Goal: Transaction & Acquisition: Purchase product/service

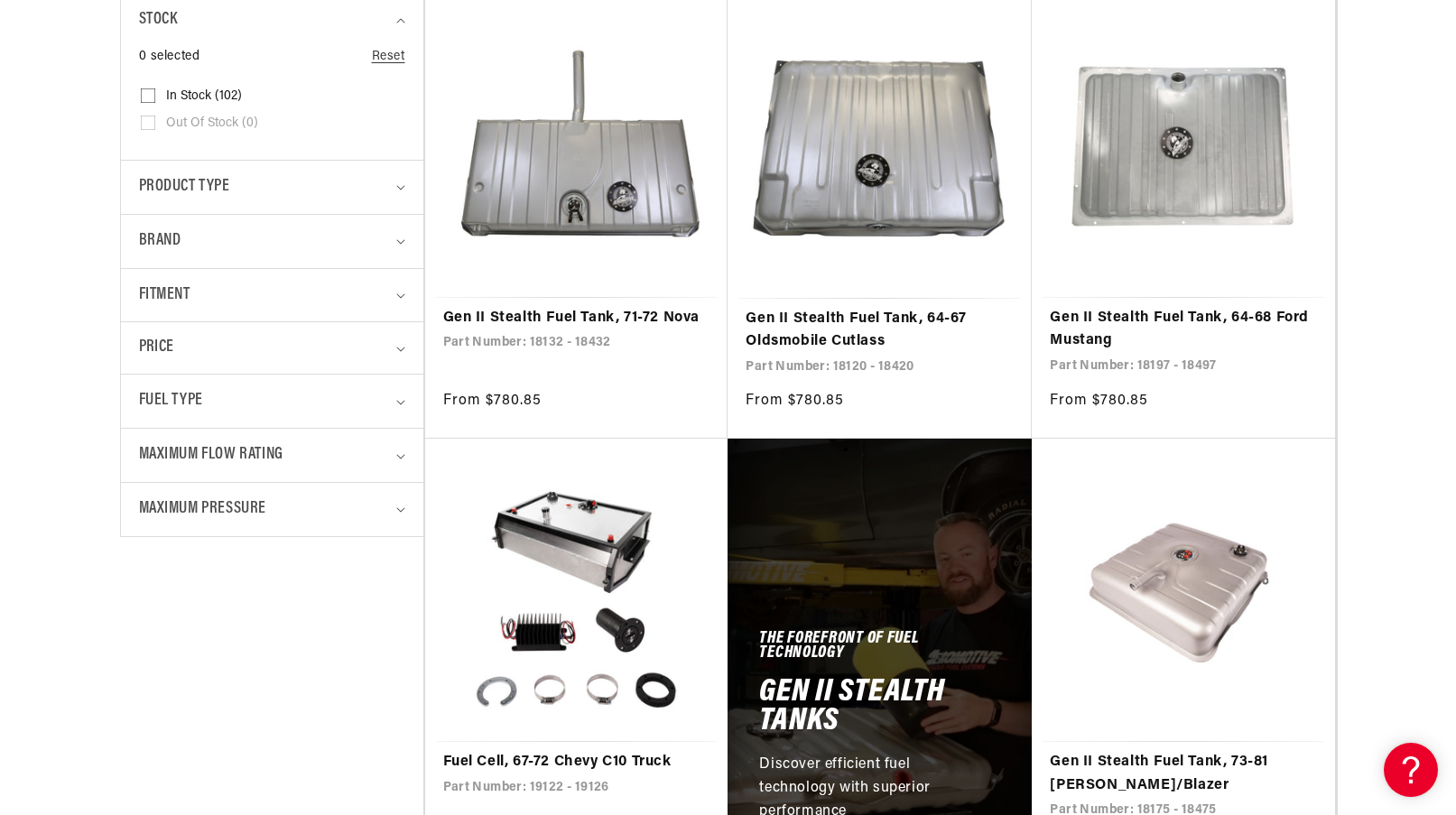
click at [407, 188] on details "Product type 0 selected Reset Product type Electric Fuel Pump (1) Electric Fuel…" at bounding box center [272, 186] width 302 height 54
click at [404, 187] on icon "Product type (0 selected)" at bounding box center [401, 188] width 9 height 5
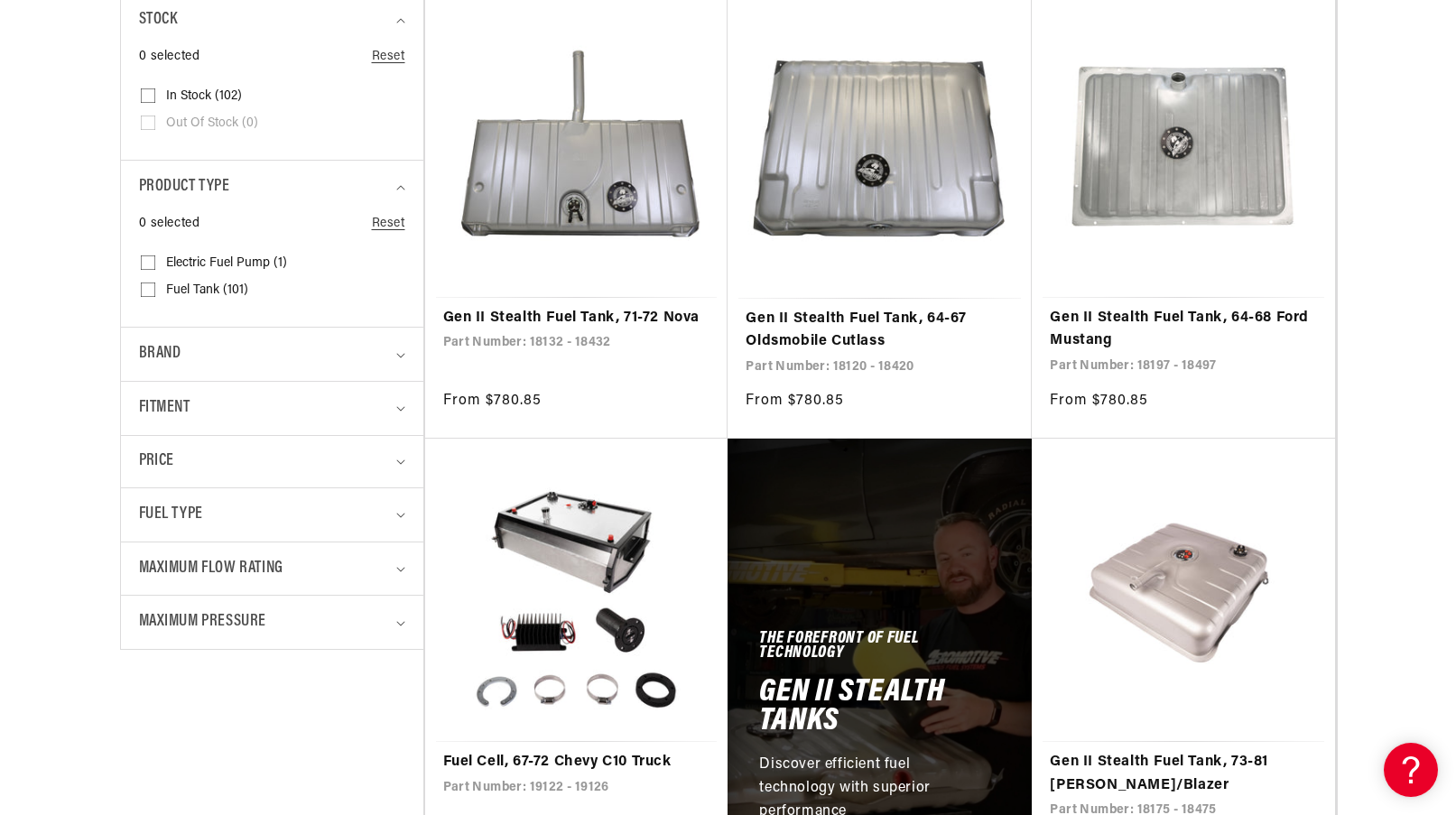
click at [142, 289] on input "Fuel Tank (101) Fuel Tank (101 products)" at bounding box center [148, 293] width 15 height 15
checkbox input "true"
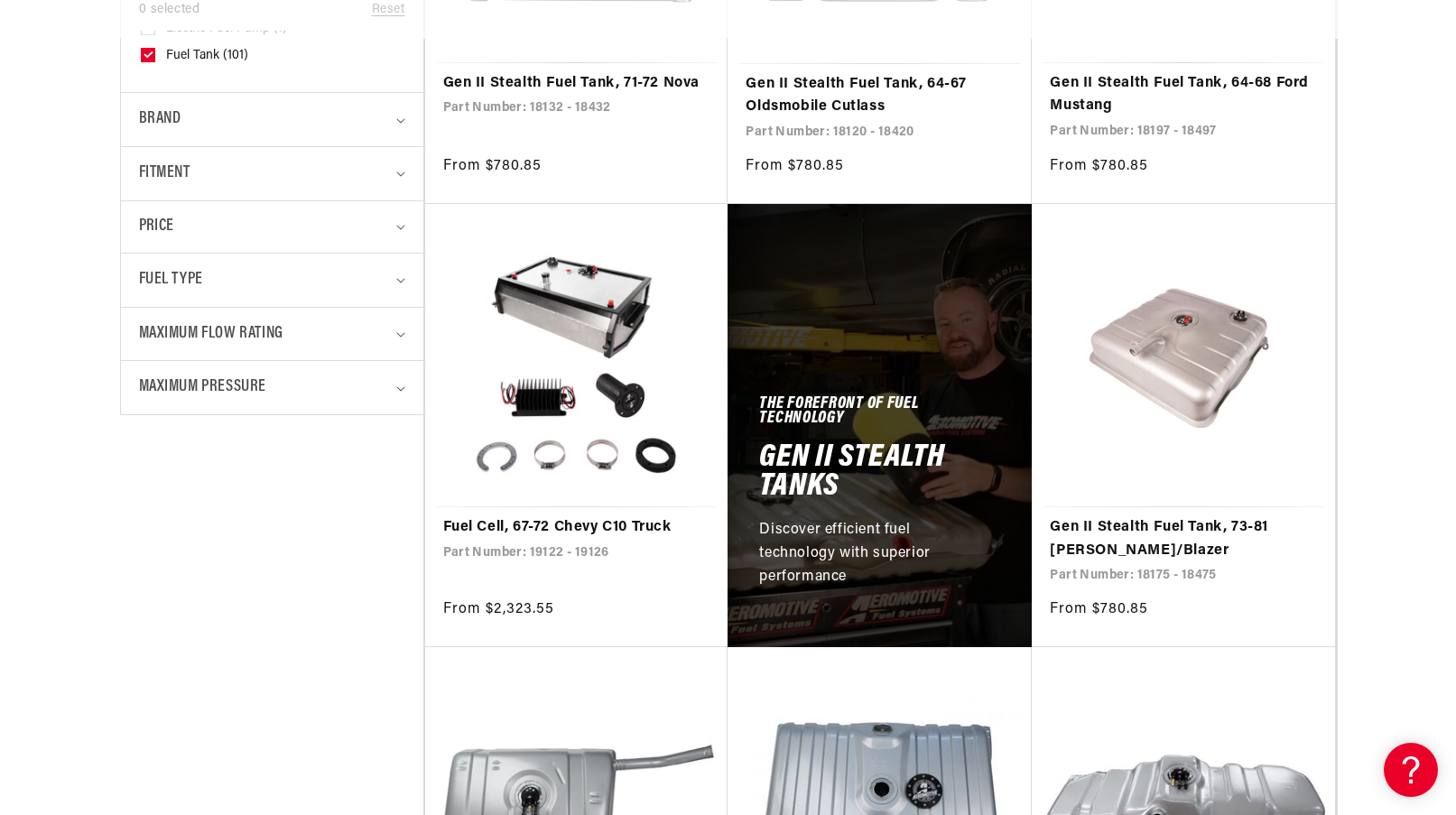
scroll to position [812, 0]
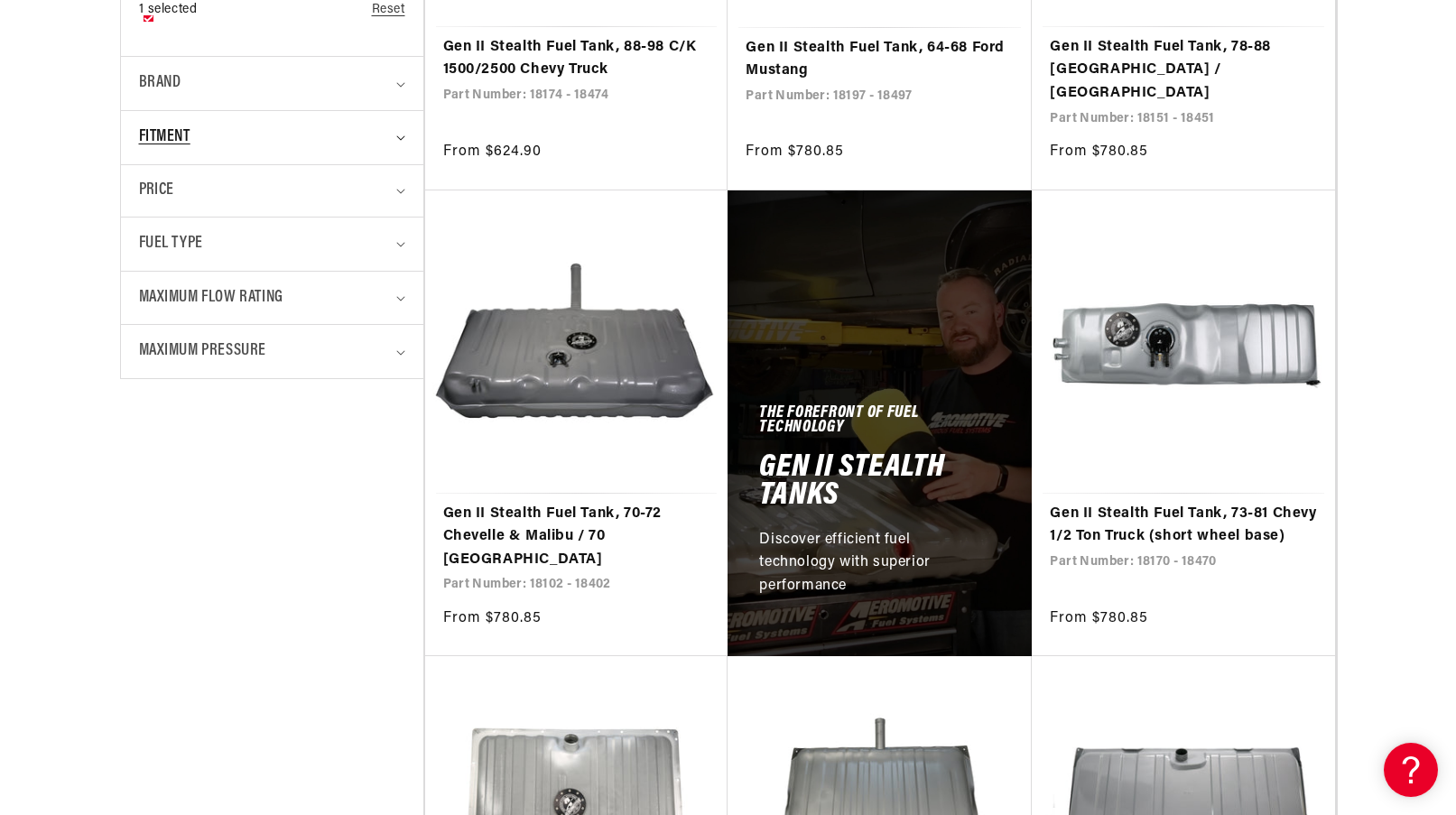
click at [396, 138] on icon "Fitment (0 selected)" at bounding box center [401, 138] width 9 height 5
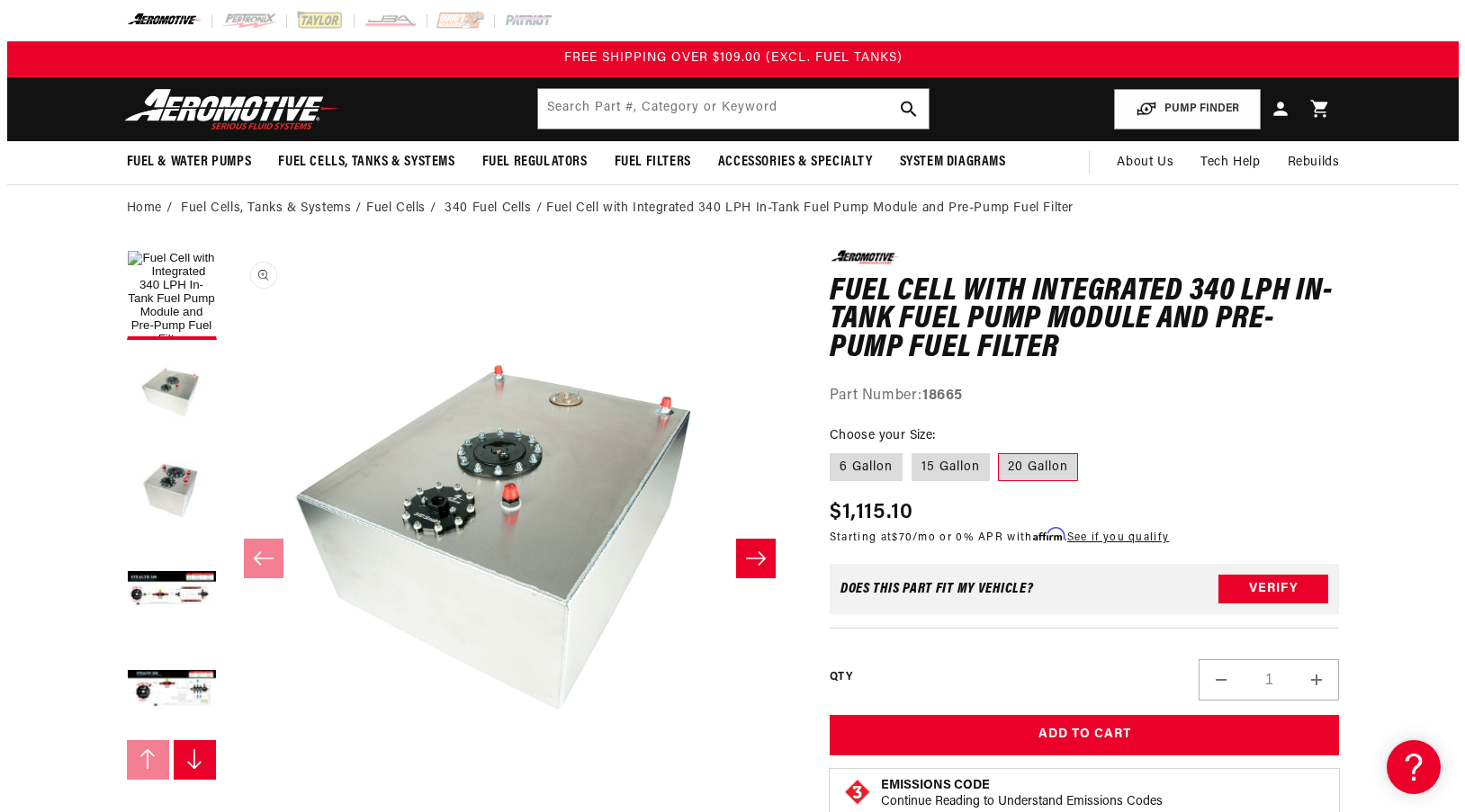
scroll to position [1, 0]
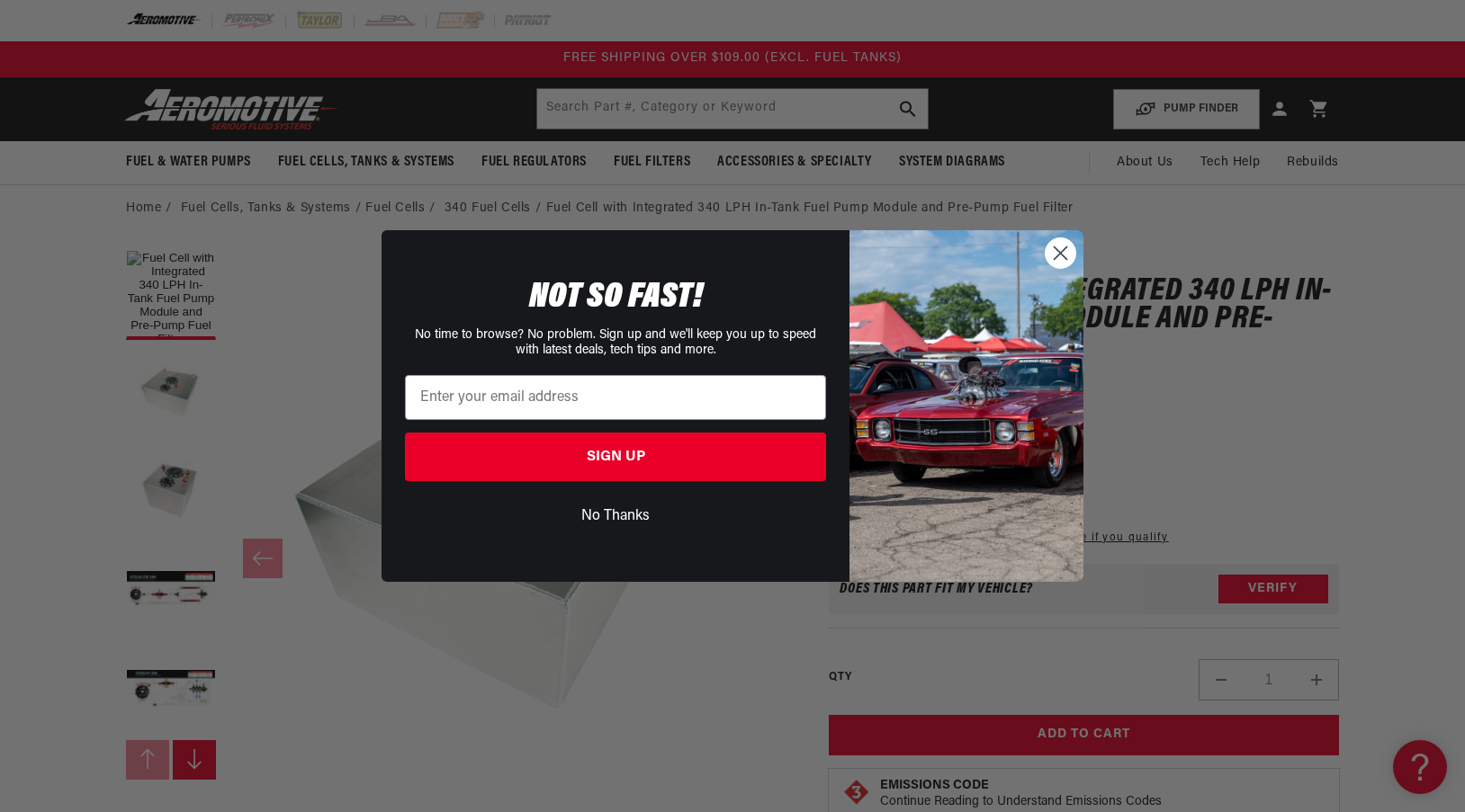
click at [1057, 255] on circle "Close dialog" at bounding box center [1060, 253] width 30 height 30
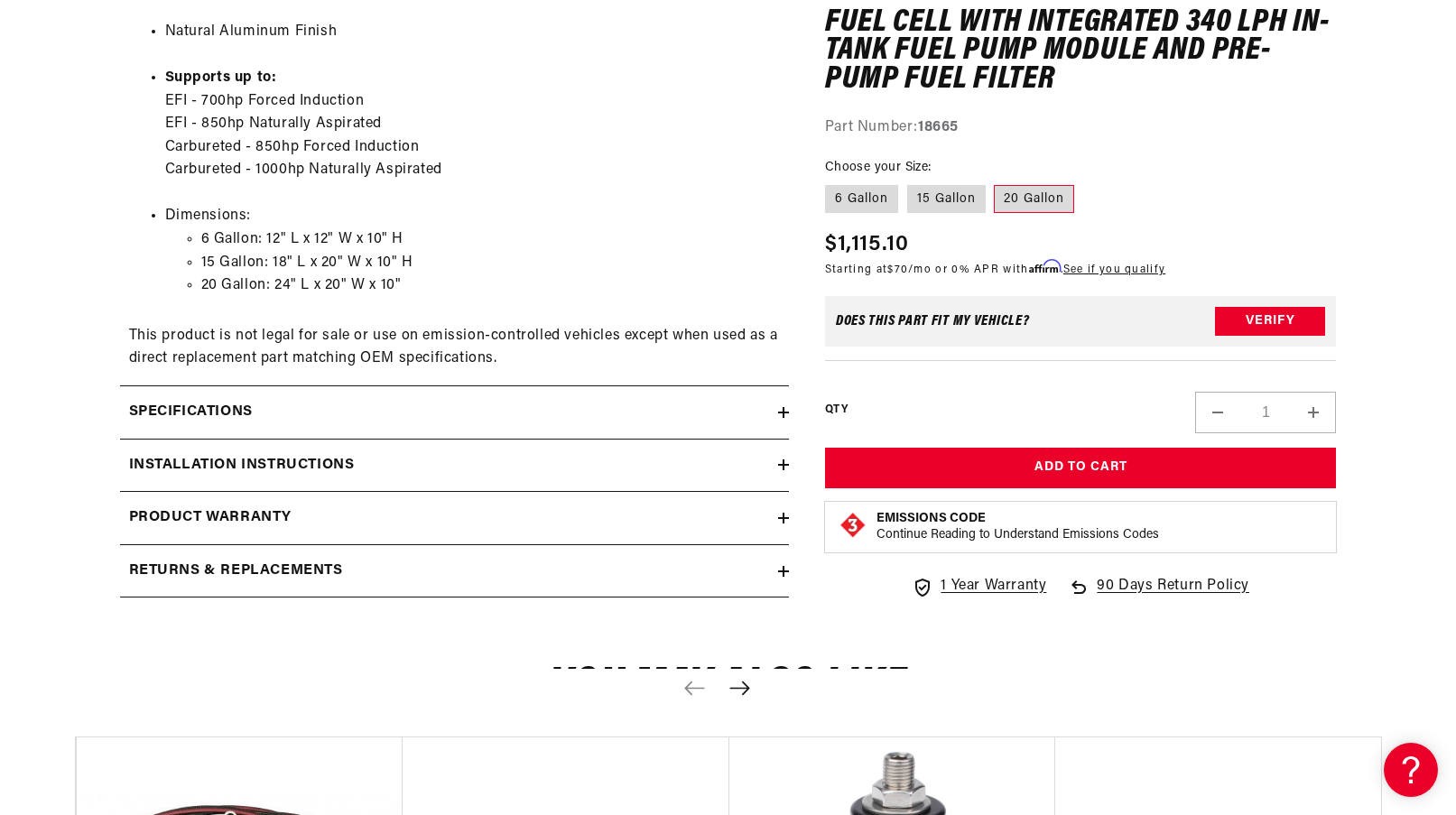
scroll to position [1444, 0]
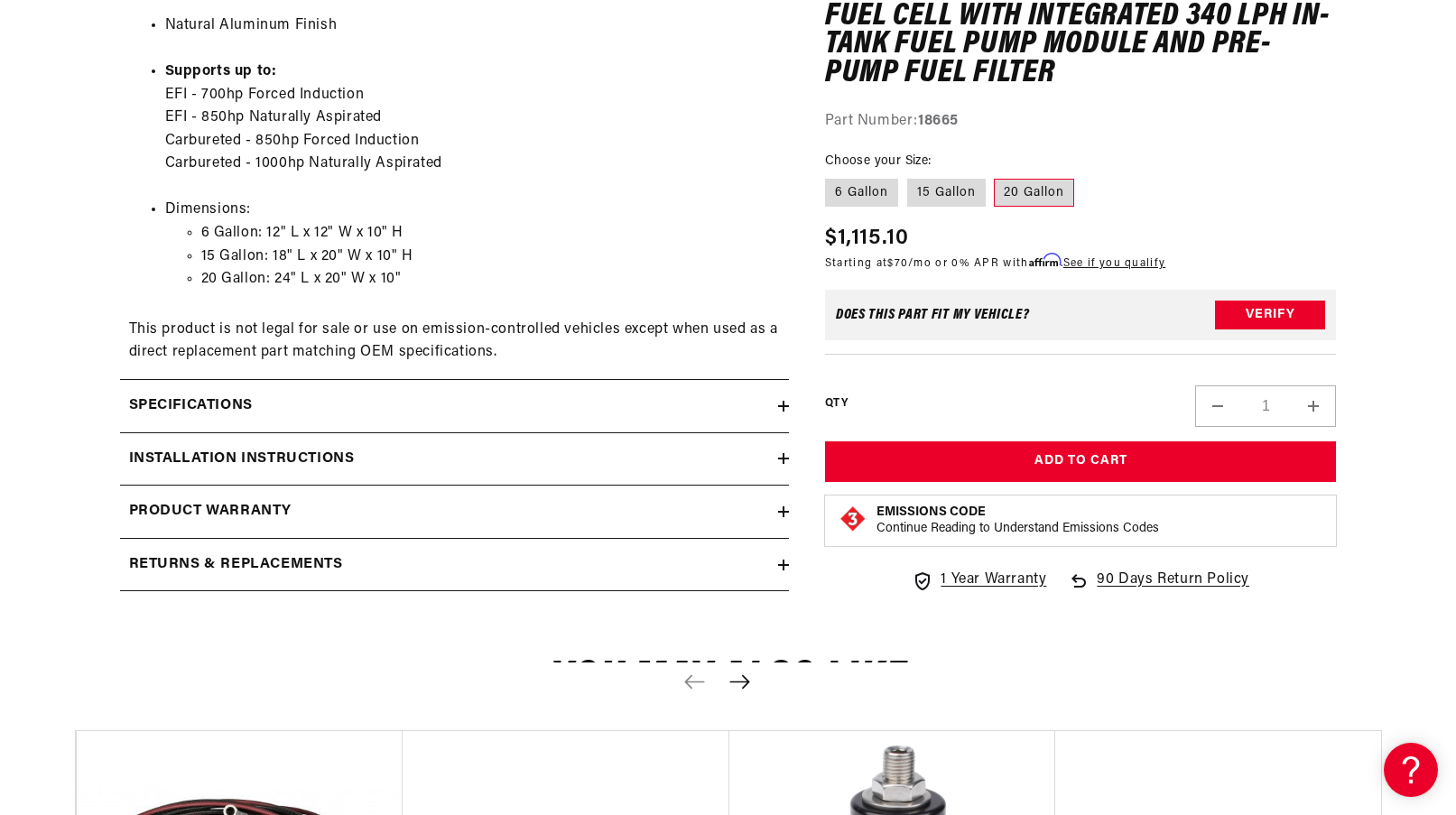
click at [779, 403] on icon at bounding box center [784, 406] width 11 height 11
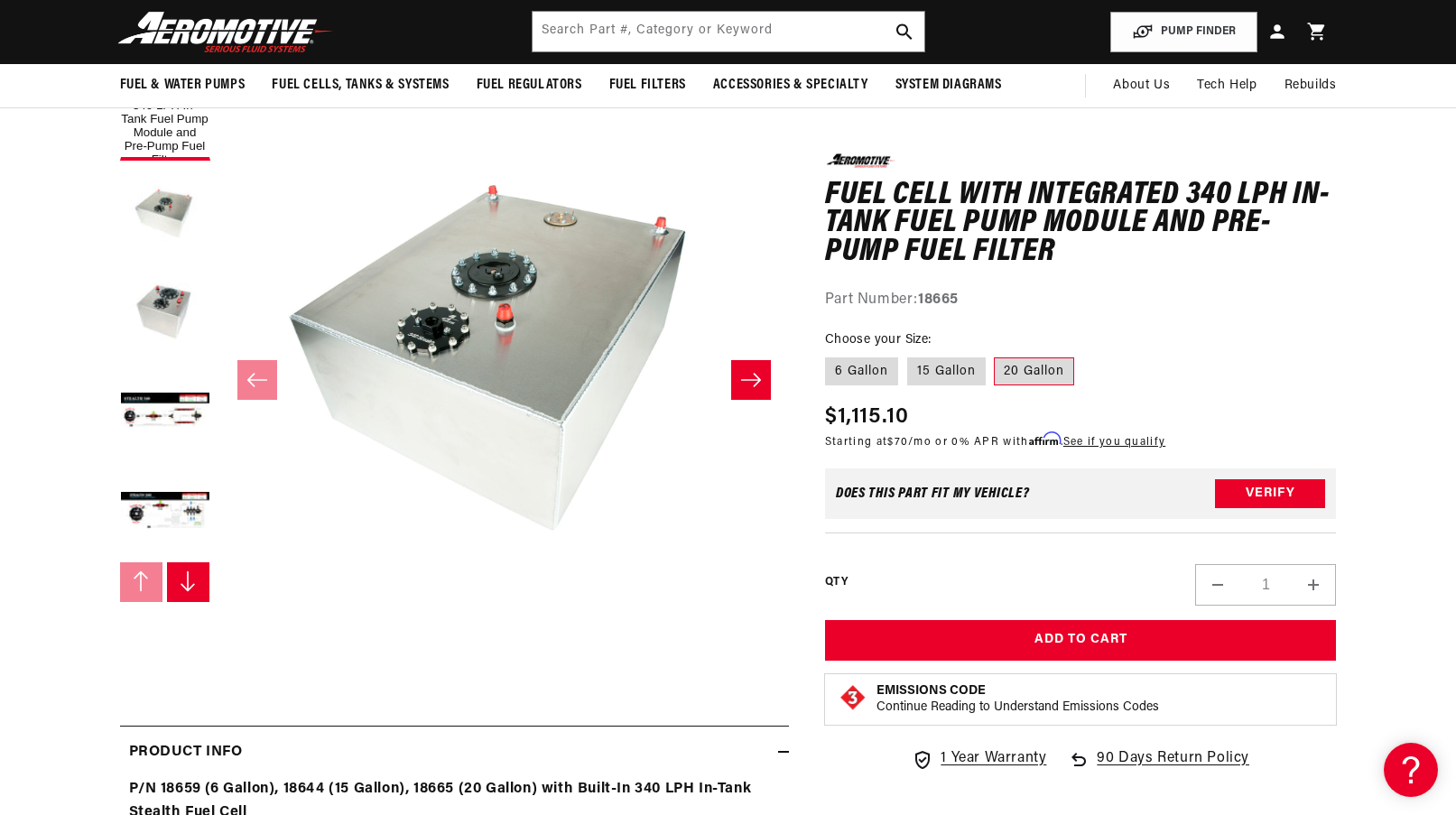
scroll to position [0, 0]
